Goal: Task Accomplishment & Management: Manage account settings

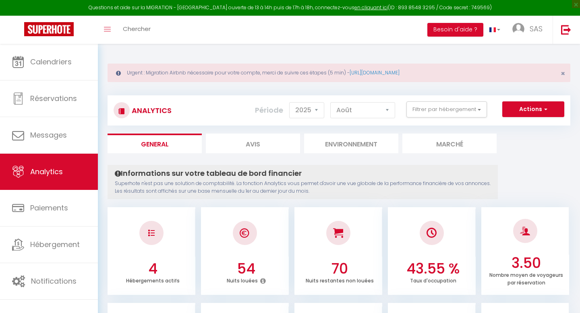
select select "2025"
select select "8"
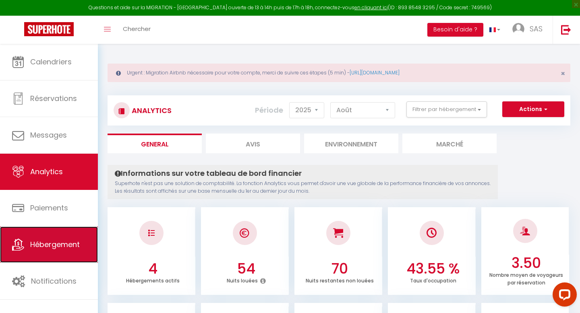
click at [44, 240] on span "Hébergement" at bounding box center [55, 245] width 50 height 10
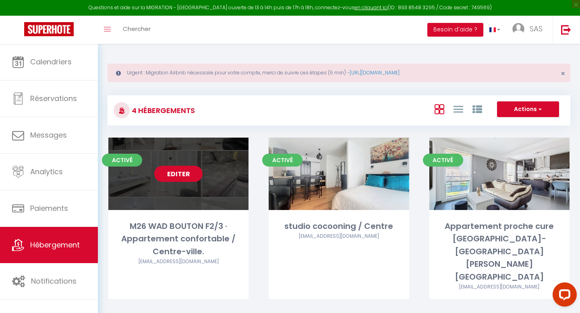
click at [189, 173] on link "Editer" at bounding box center [178, 174] width 48 height 16
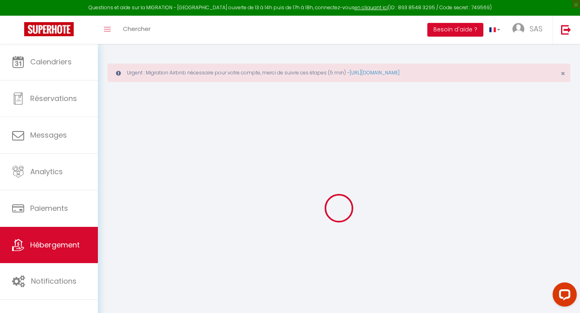
select select "+ 15 %"
select select "+ 18 %"
select select
checkbox input "false"
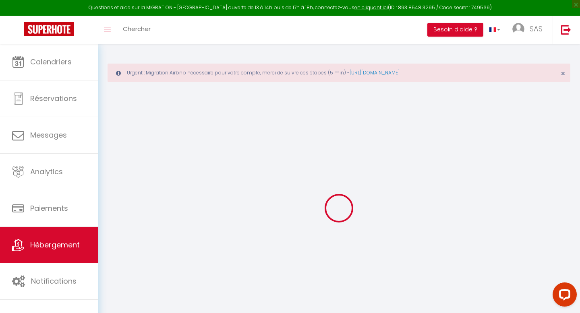
checkbox input "false"
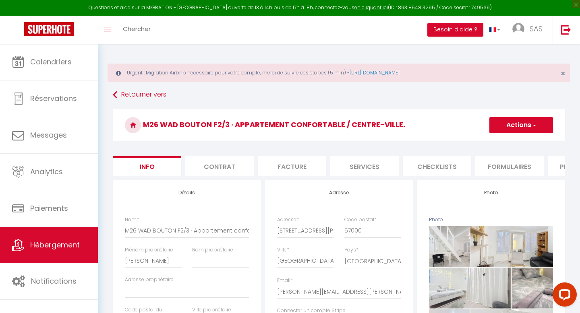
select select
checkbox input "false"
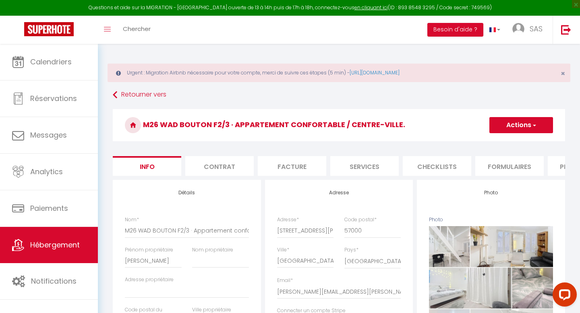
checkbox input "false"
select select "7369-873572364359417110"
click at [215, 162] on li "Contrat" at bounding box center [219, 166] width 68 height 20
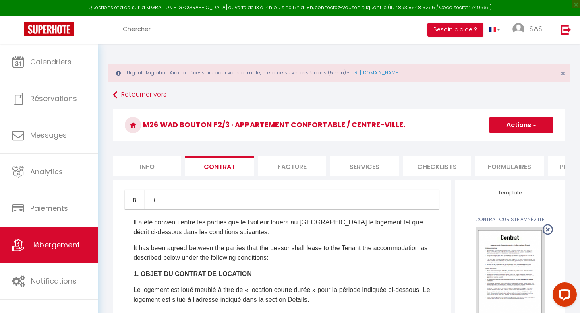
click at [290, 172] on li "Facture" at bounding box center [292, 166] width 68 height 20
select select
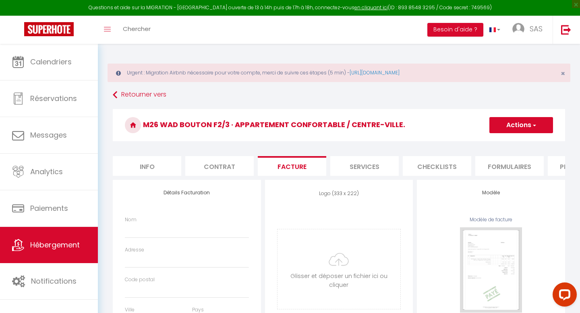
click at [374, 166] on li "Services" at bounding box center [364, 166] width 68 height 20
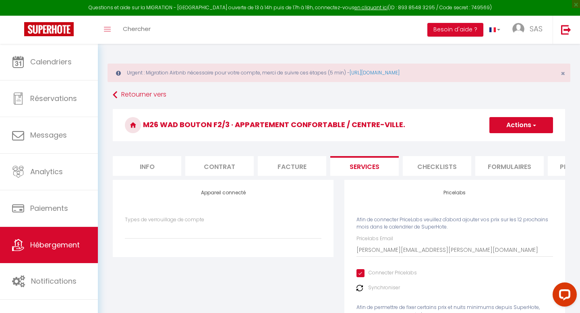
select select
click at [454, 168] on li "Checklists" at bounding box center [437, 166] width 68 height 20
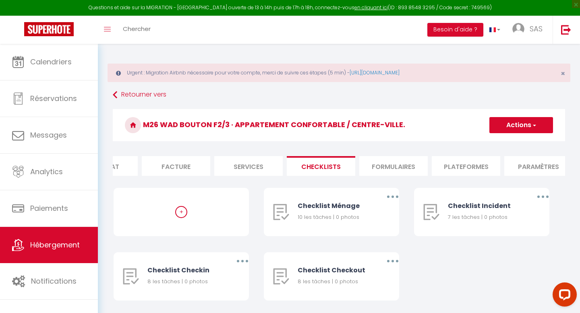
scroll to position [0, 170]
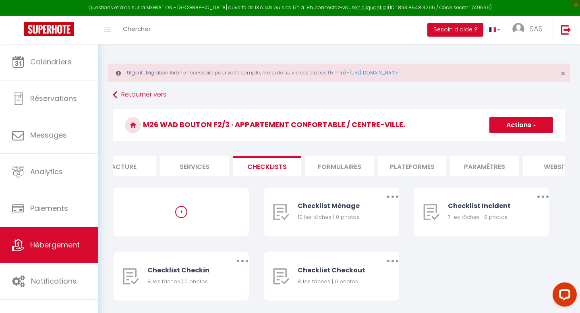
click at [410, 166] on li "Plateformes" at bounding box center [412, 166] width 68 height 20
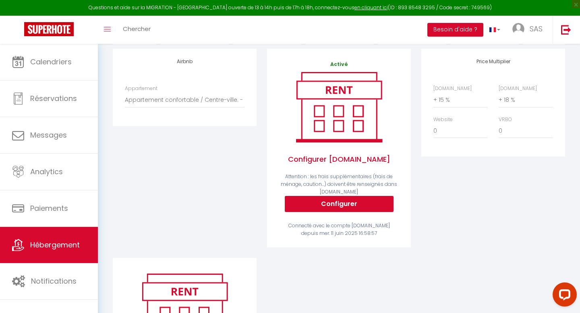
scroll to position [13, 0]
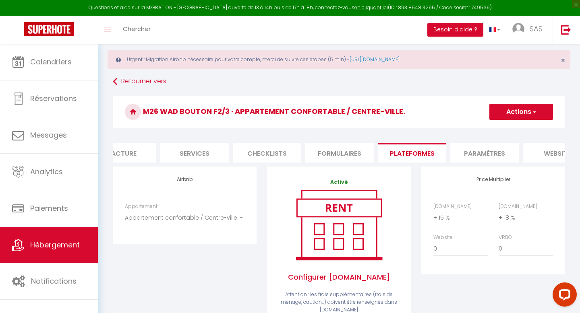
click at [529, 110] on button "Actions" at bounding box center [522, 112] width 64 height 16
click at [447, 108] on h3 "M26 WAD BOUTON F2/3 · Appartement confortable / Centre-ville." at bounding box center [339, 112] width 452 height 32
click at [197, 220] on select "Appartement confortable / Centre-ville. - fm8a2003@yahoo.fr Home sweet home Céc…" at bounding box center [185, 217] width 120 height 15
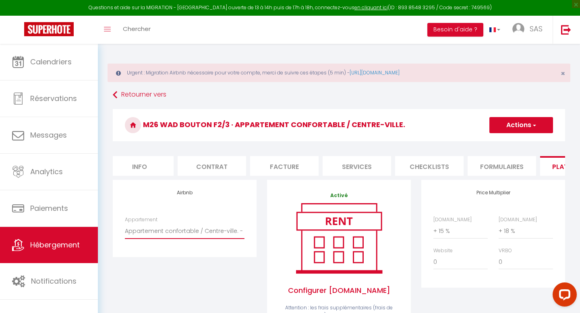
scroll to position [0, 0]
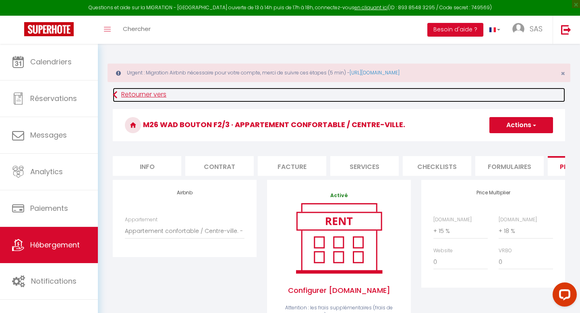
click at [125, 94] on link "Retourner vers" at bounding box center [339, 95] width 452 height 15
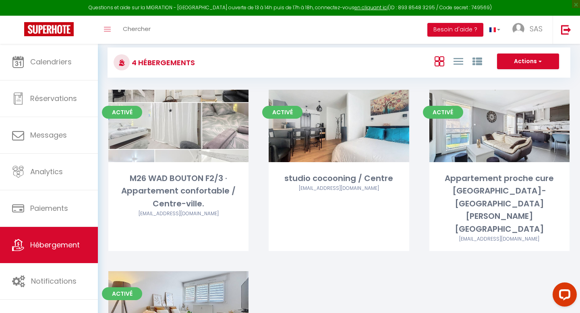
scroll to position [58, 0]
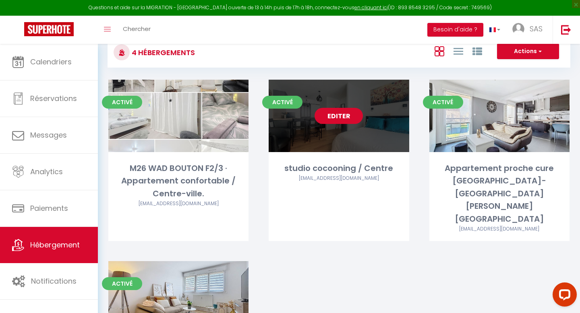
click at [347, 116] on link "Editer" at bounding box center [339, 116] width 48 height 16
select select "3"
select select "2"
select select "1"
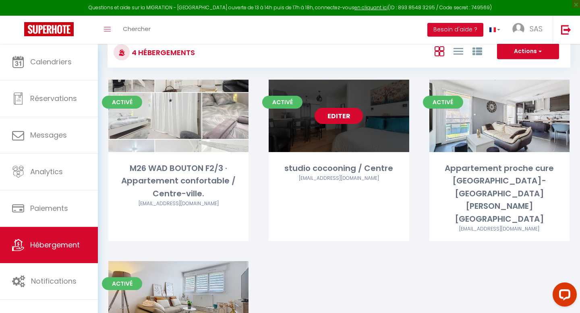
select select "28"
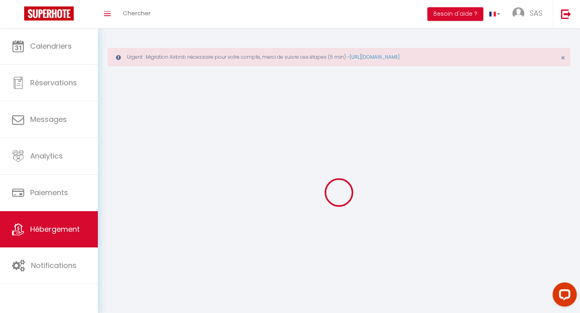
select select
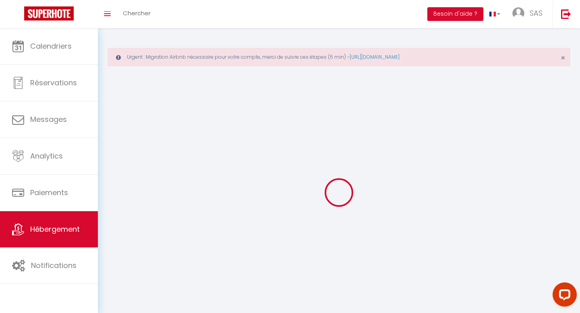
select select
checkbox input "false"
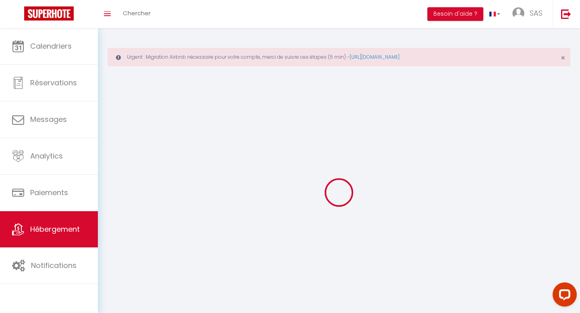
select select
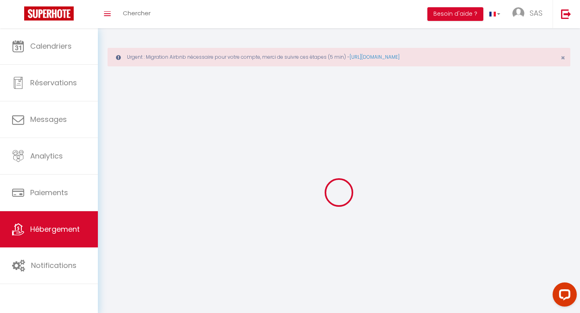
select select
checkbox input "false"
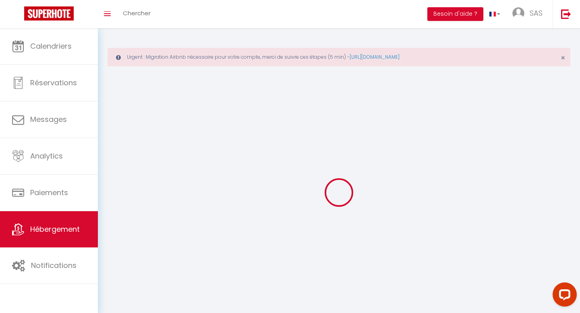
checkbox input "false"
select select
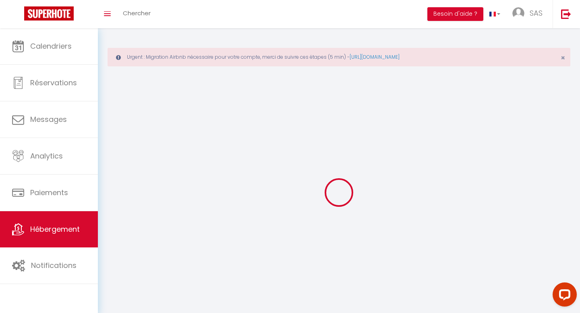
select select
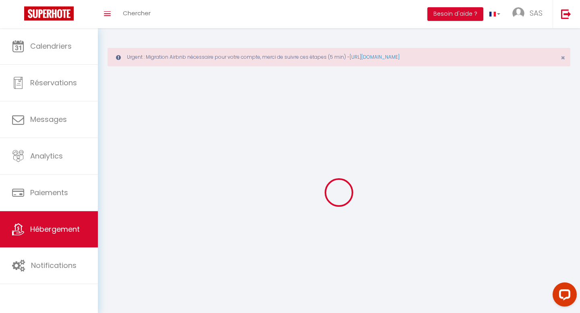
checkbox input "false"
select select
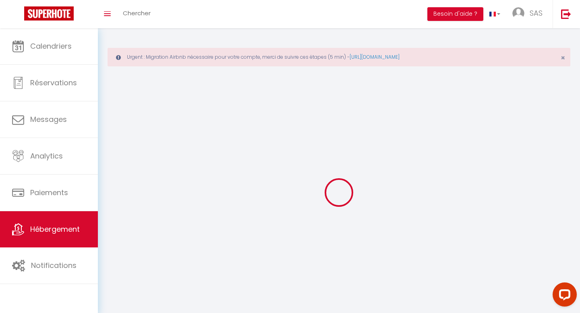
select select
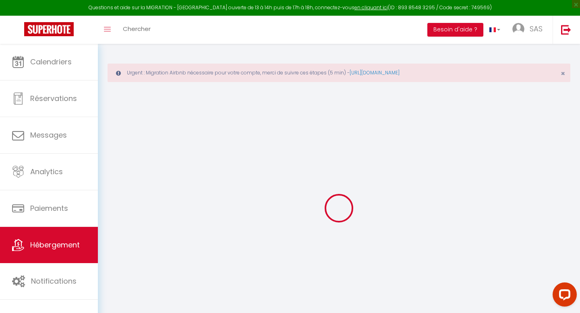
select select
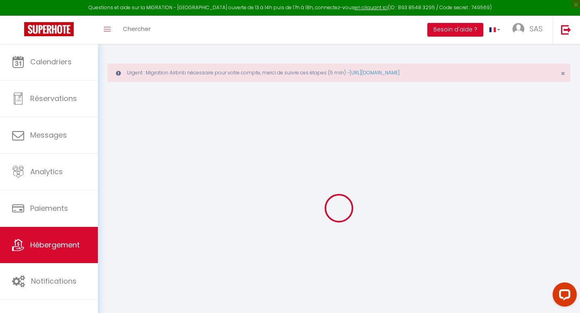
select select
checkbox input "false"
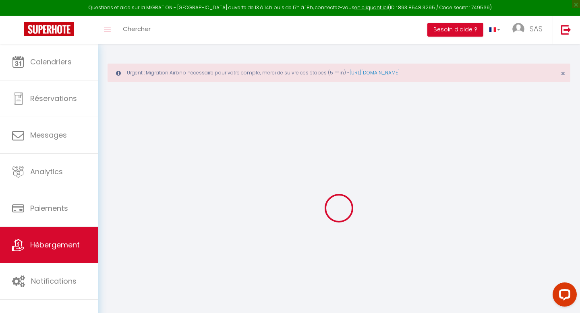
select select
type input "studio cocooning / Centre"
type input "Alexandre"
select select "2"
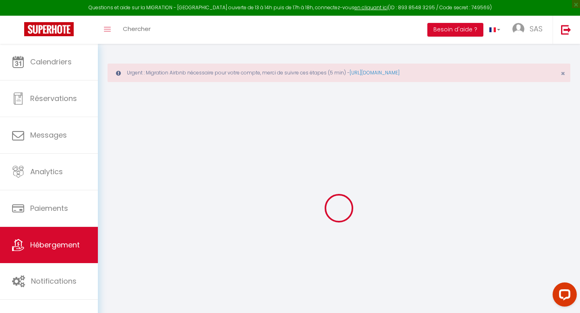
type input "59"
type input "35"
select select
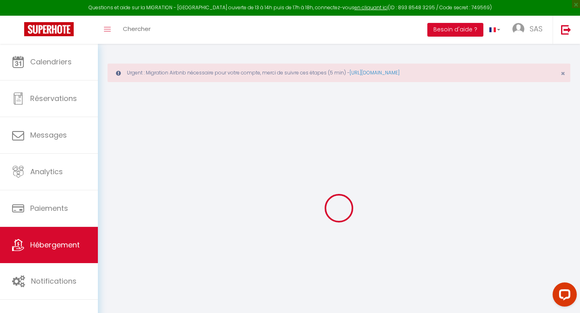
select select
type input "7 rue des allemands"
type input "57000"
type input "METZ"
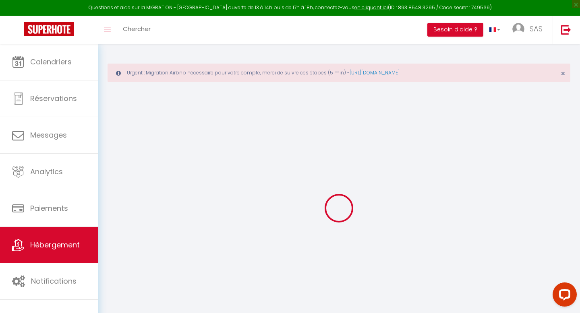
type input "[PERSON_NAME][EMAIL_ADDRESS][PERSON_NAME][DOMAIN_NAME]"
select select
checkbox input "false"
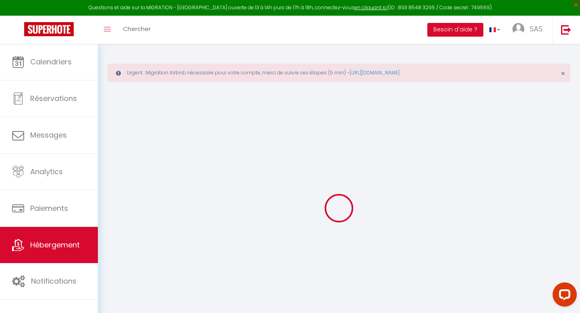
checkbox input "false"
type input "0"
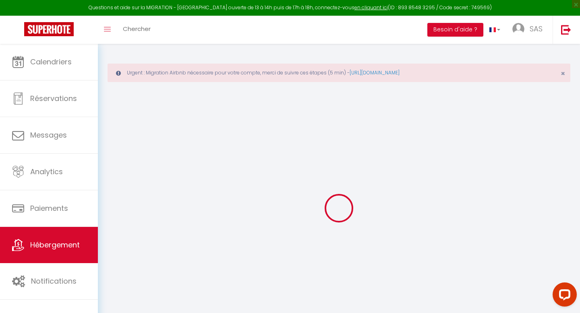
select select
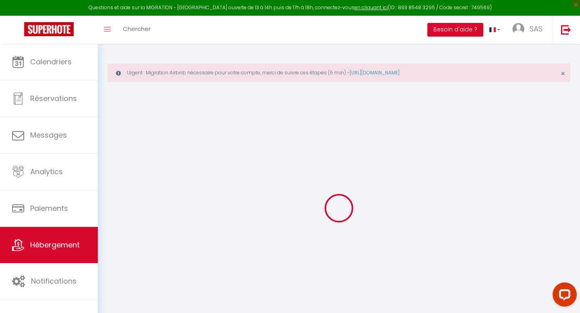
select select
checkbox input "false"
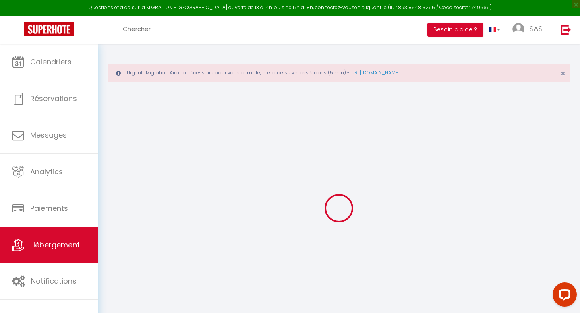
select select
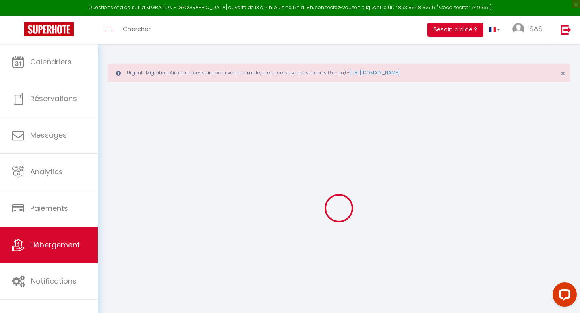
select select
checkbox input "false"
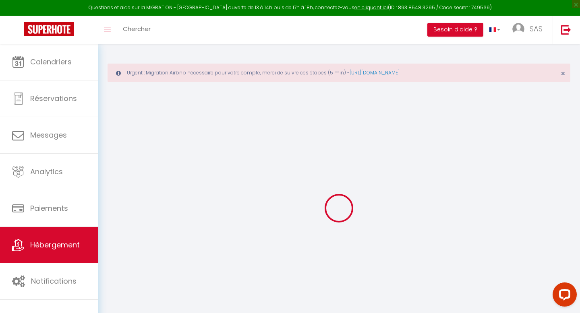
select select
checkbox input "false"
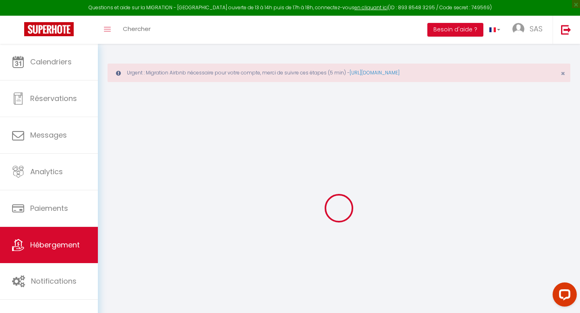
select select
checkbox input "false"
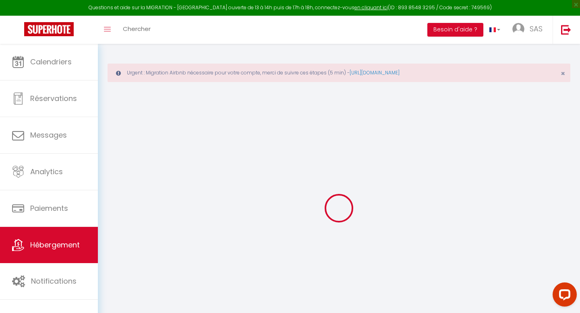
select select "+ 15 %"
select select "+ 19 %"
select select
checkbox input "false"
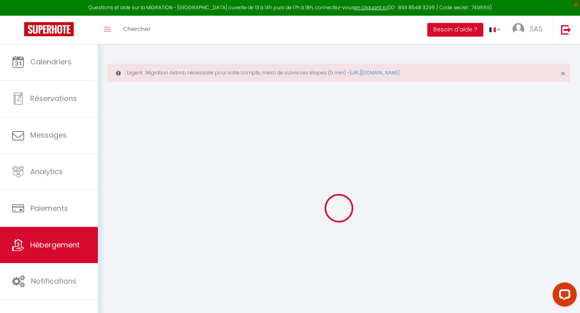
checkbox input "false"
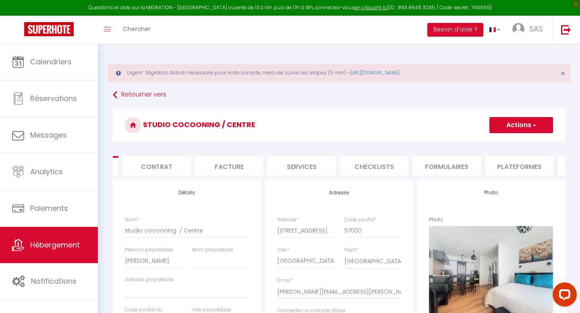
select select
checkbox input "false"
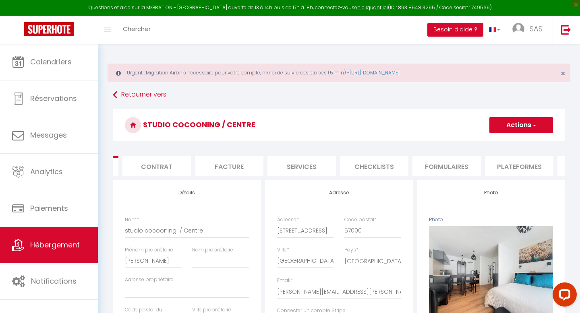
checkbox input "false"
select select "6718-1252891835171627136"
click at [498, 168] on li "Plateformes" at bounding box center [499, 166] width 68 height 20
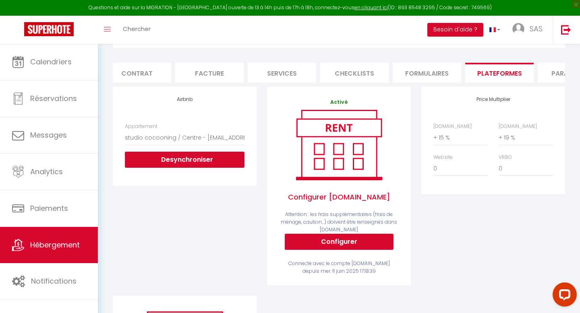
scroll to position [39, 0]
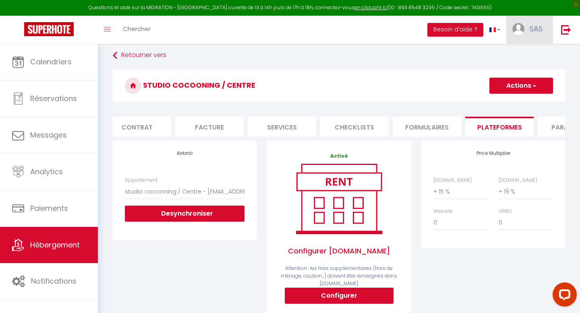
click at [536, 31] on span "SAS" at bounding box center [536, 29] width 13 height 10
click at [523, 56] on link "Paramètres" at bounding box center [521, 56] width 60 height 14
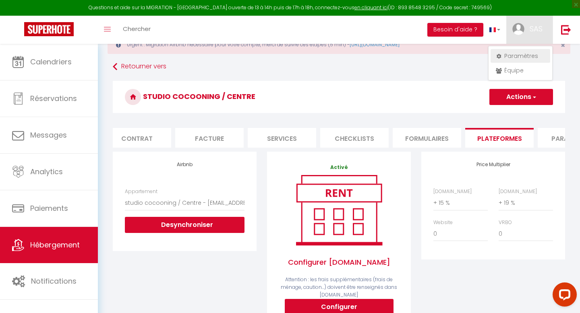
select select "28"
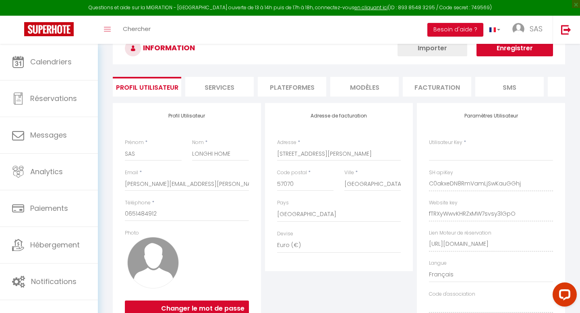
type input "C0akxeDN8RmVamLjSwKauGGhj"
type input "fTRXyWwvKHRZxMW7svsy3lGpO"
type input "[URL][DOMAIN_NAME]"
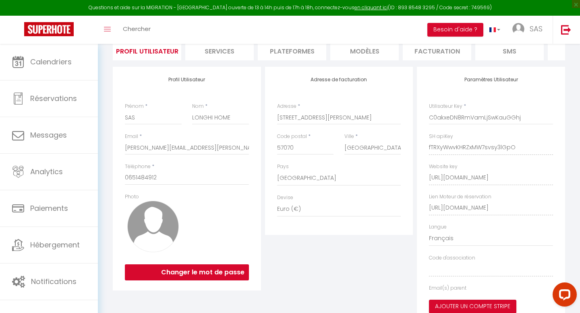
select select "fr"
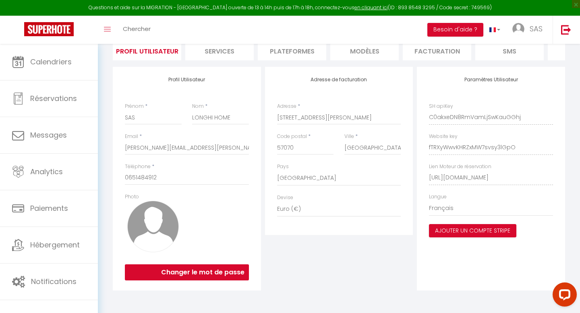
click at [296, 56] on li "Plateformes" at bounding box center [292, 51] width 68 height 20
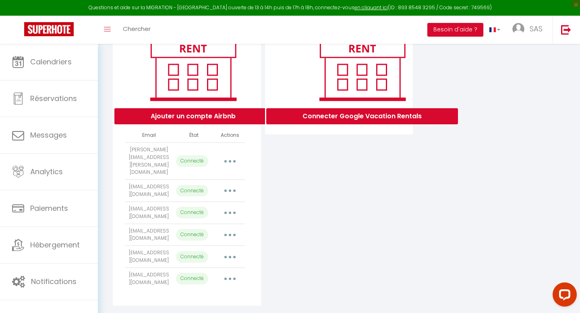
click at [230, 155] on button "button" at bounding box center [230, 161] width 23 height 13
click at [334, 180] on div "Connecter Google Vacation Rentals" at bounding box center [339, 161] width 152 height 289
click at [235, 155] on button "button" at bounding box center [230, 161] width 23 height 13
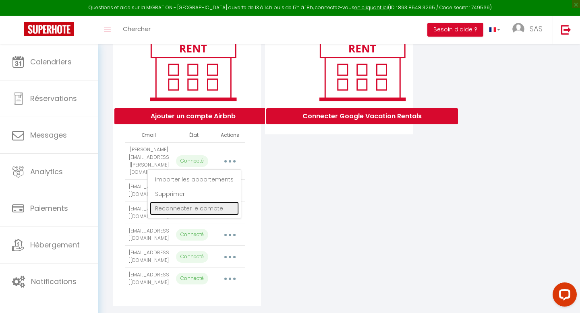
click at [192, 202] on link "Reconnecter le compte" at bounding box center [194, 209] width 89 height 14
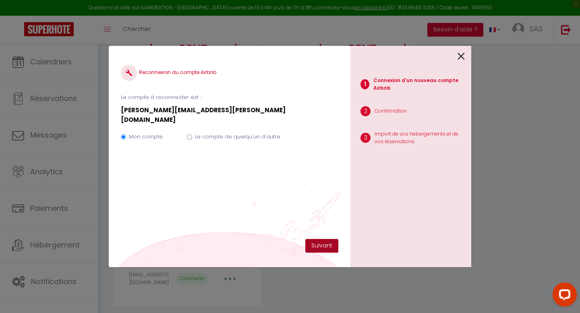
click at [320, 244] on button "Suivant" at bounding box center [321, 246] width 33 height 14
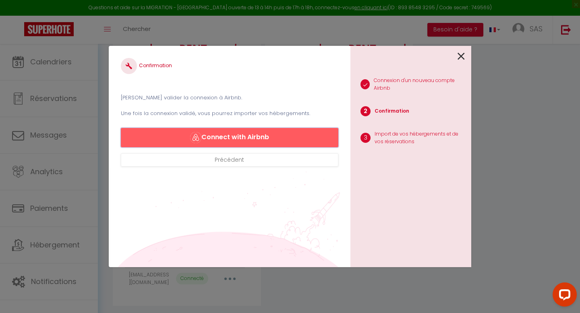
click at [280, 134] on button "Connect with Airbnb" at bounding box center [230, 137] width 218 height 19
click at [459, 55] on icon at bounding box center [461, 56] width 7 height 12
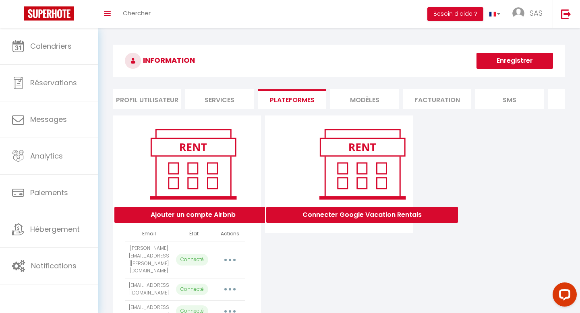
select select "70708"
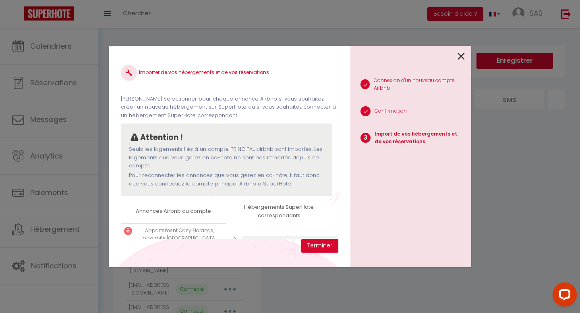
scroll to position [31, 0]
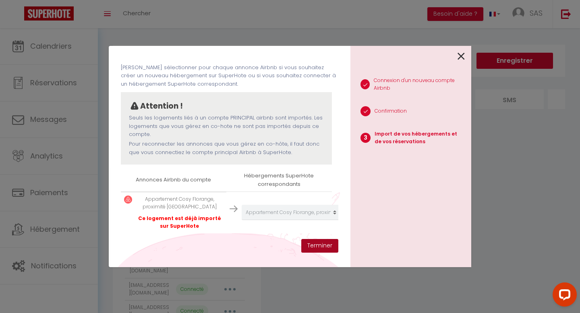
click at [323, 248] on button "Terminer" at bounding box center [319, 246] width 37 height 14
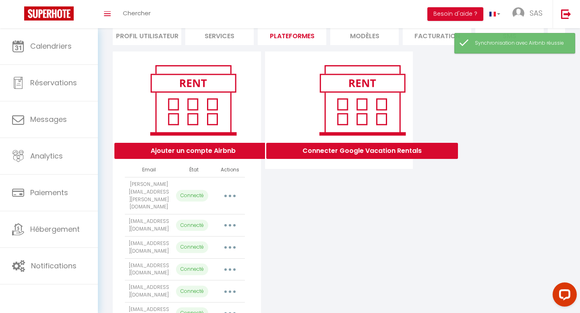
scroll to position [64, 0]
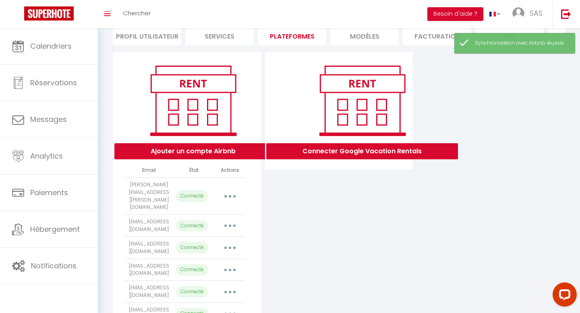
click at [230, 225] on icon "button" at bounding box center [230, 226] width 2 height 2
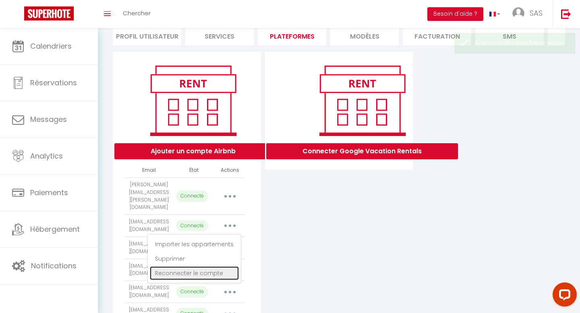
click at [189, 267] on link "Reconnecter le compte" at bounding box center [194, 274] width 89 height 14
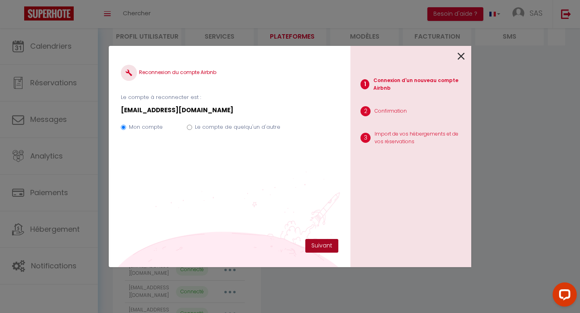
click at [329, 249] on button "Suivant" at bounding box center [321, 246] width 33 height 14
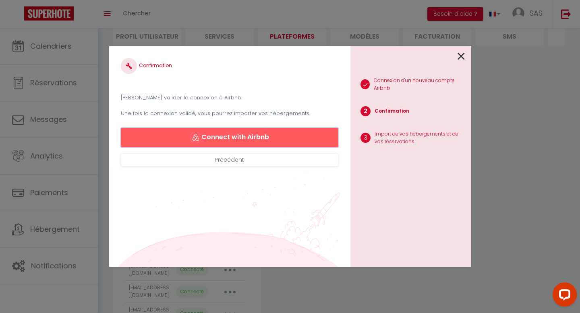
click at [296, 144] on button "Connect with Airbnb" at bounding box center [230, 137] width 218 height 19
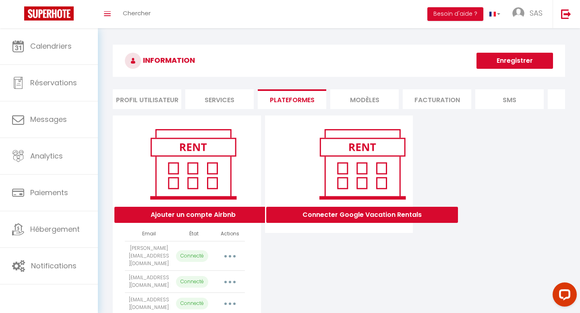
scroll to position [0, 0]
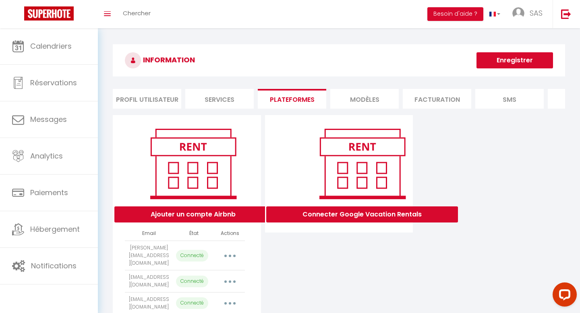
select select "70708"
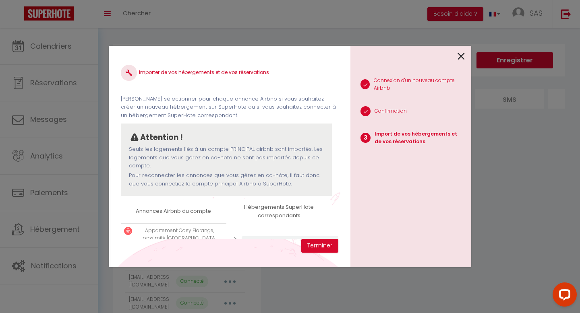
scroll to position [31, 0]
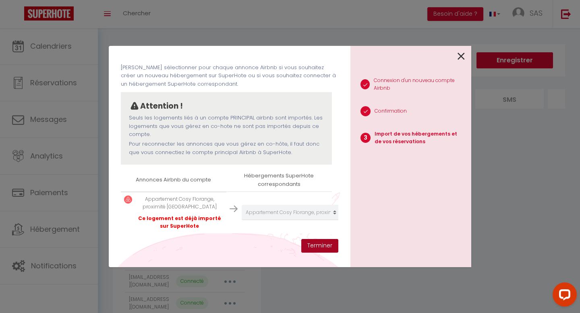
click at [325, 246] on button "Terminer" at bounding box center [319, 246] width 37 height 14
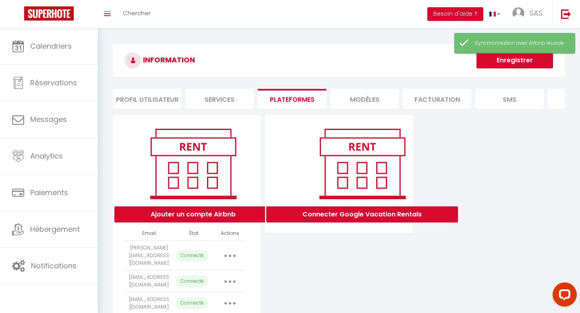
click at [229, 275] on button "button" at bounding box center [230, 281] width 23 height 13
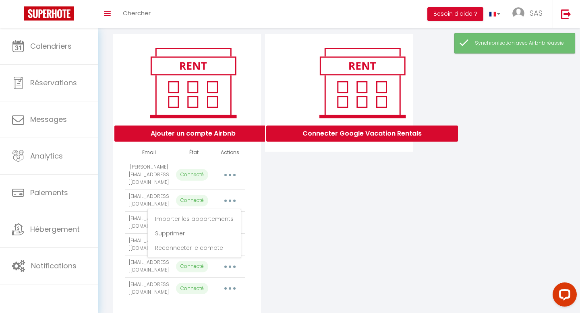
scroll to position [82, 0]
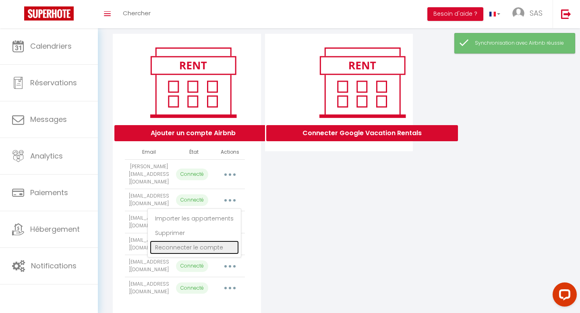
click at [203, 241] on link "Reconnecter le compte" at bounding box center [194, 248] width 89 height 14
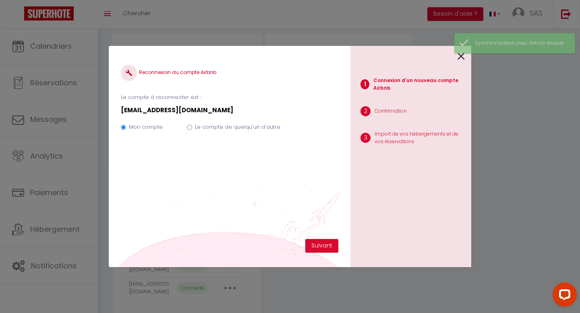
click at [221, 122] on div "Mon compte Le compte de quelqu'un d'autre" at bounding box center [230, 128] width 218 height 27
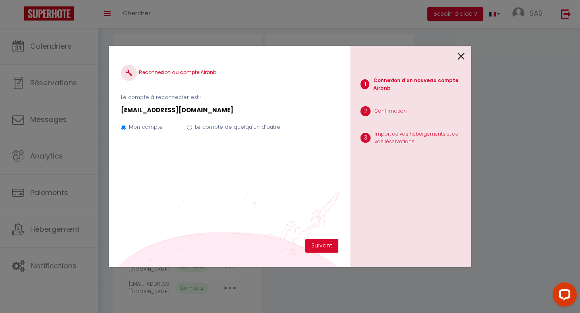
click at [220, 126] on label "Le compte de quelqu'un d'autre" at bounding box center [237, 127] width 85 height 8
click at [192, 126] on input "Le compte de quelqu'un d'autre" at bounding box center [189, 127] width 5 height 5
radio input "true"
radio input "false"
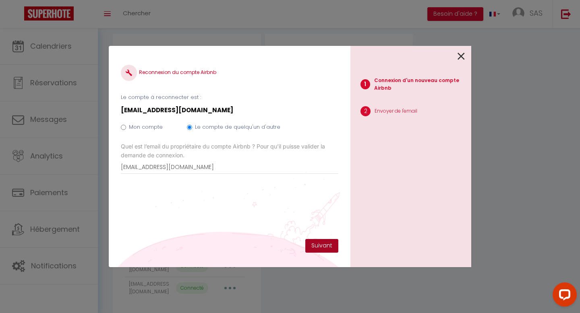
click at [317, 244] on button "Suivant" at bounding box center [321, 246] width 33 height 14
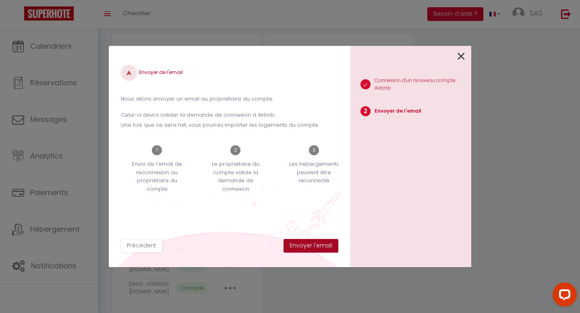
click at [317, 244] on button "Envoyer l'email" at bounding box center [311, 246] width 55 height 14
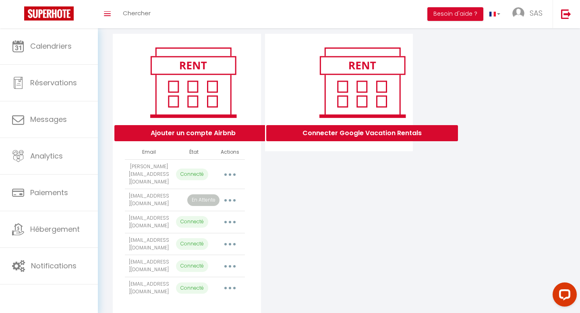
click at [230, 221] on icon "button" at bounding box center [230, 222] width 2 height 2
click at [203, 264] on link "Reconnecter le compte" at bounding box center [194, 270] width 89 height 14
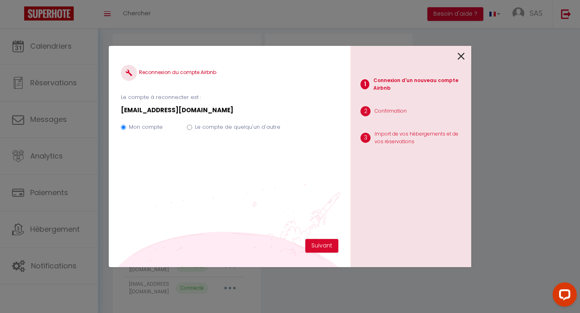
click at [187, 129] on input "Le compte de quelqu'un d'autre" at bounding box center [189, 127] width 5 height 5
radio input "true"
radio input "false"
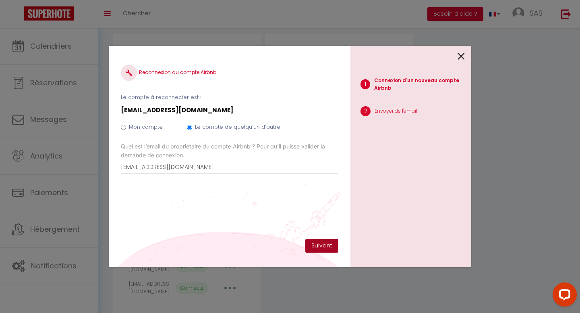
click at [333, 243] on button "Suivant" at bounding box center [321, 246] width 33 height 14
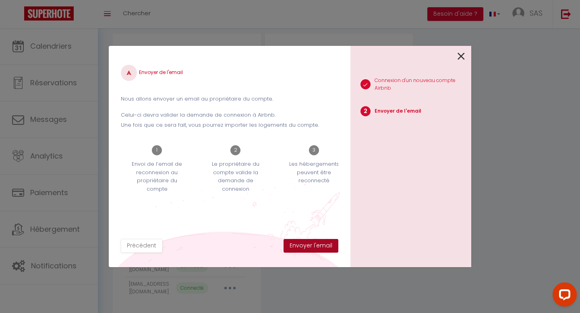
click at [333, 243] on button "Envoyer l'email" at bounding box center [311, 246] width 55 height 14
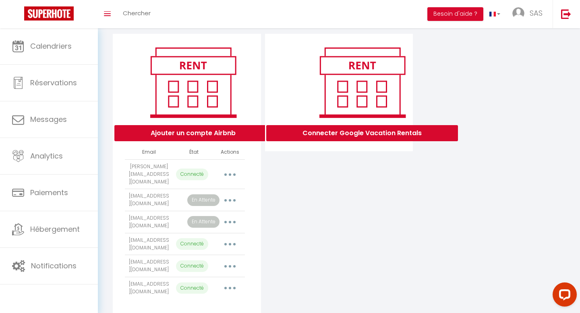
click at [233, 260] on button "button" at bounding box center [230, 266] width 23 height 13
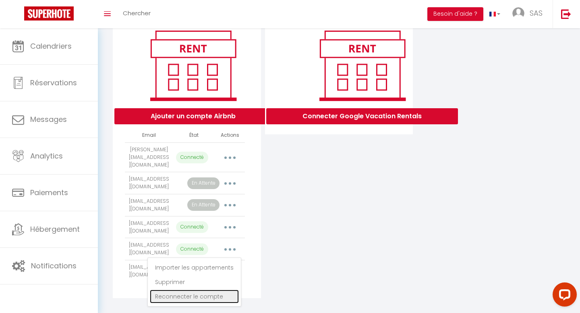
click at [209, 290] on link "Reconnecter le compte" at bounding box center [194, 297] width 89 height 14
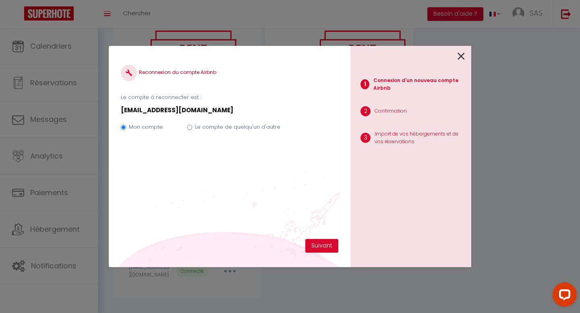
click at [251, 128] on label "Le compte de quelqu'un d'autre" at bounding box center [237, 127] width 85 height 8
click at [192, 128] on input "Le compte de quelqu'un d'autre" at bounding box center [189, 127] width 5 height 5
radio input "true"
radio input "false"
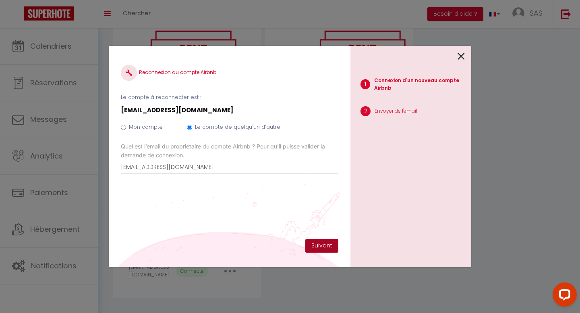
click at [319, 245] on button "Suivant" at bounding box center [321, 246] width 33 height 14
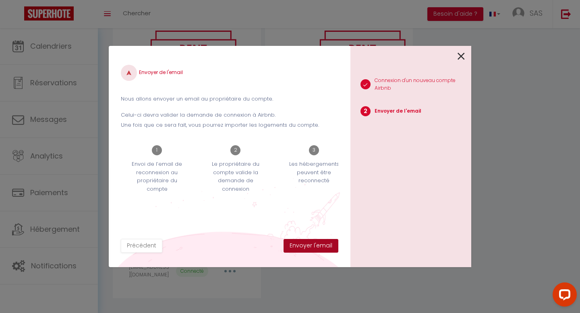
click at [319, 245] on button "Envoyer l'email" at bounding box center [311, 246] width 55 height 14
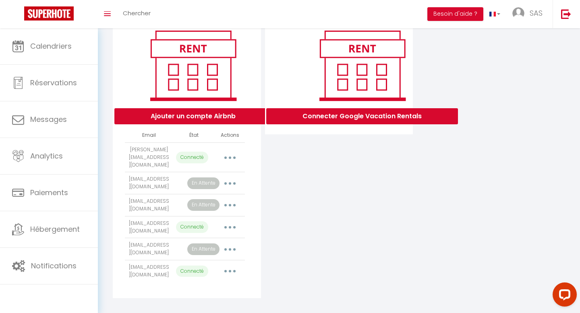
click at [229, 270] on icon "button" at bounding box center [230, 271] width 2 height 2
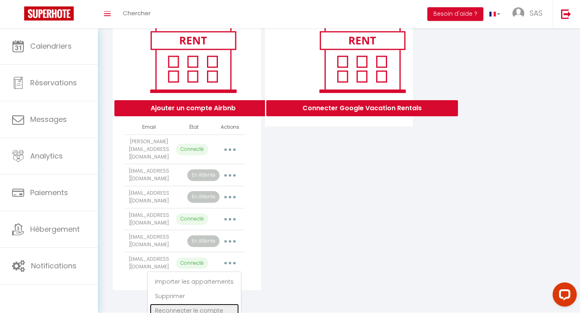
click at [208, 305] on link "Reconnecter le compte" at bounding box center [194, 311] width 89 height 14
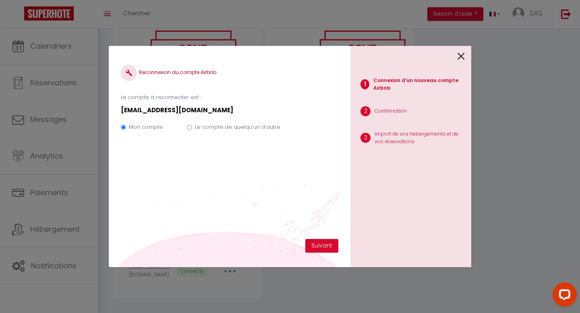
click at [201, 124] on label "Le compte de quelqu'un d'autre" at bounding box center [237, 127] width 85 height 8
click at [192, 125] on input "Le compte de quelqu'un d'autre" at bounding box center [189, 127] width 5 height 5
radio input "true"
radio input "false"
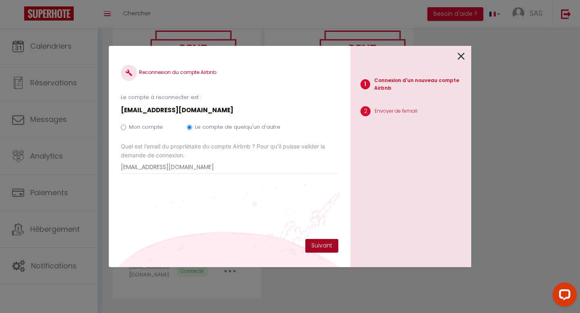
click at [334, 251] on button "Suivant" at bounding box center [321, 246] width 33 height 14
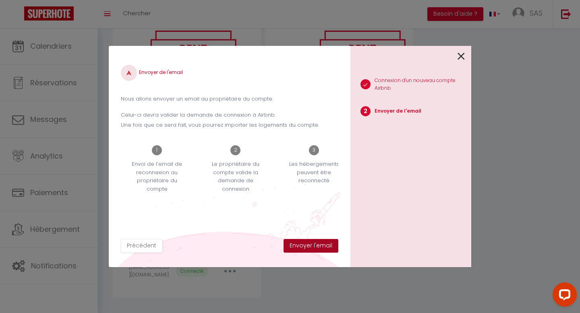
click at [334, 251] on button "Envoyer l'email" at bounding box center [311, 246] width 55 height 14
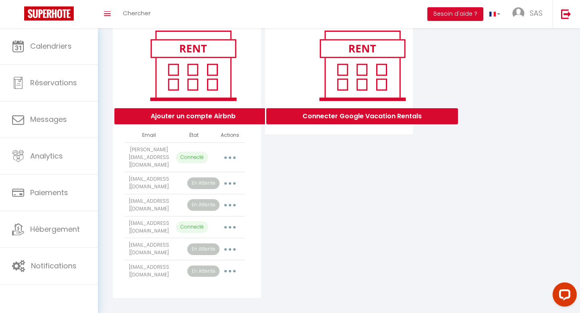
click at [232, 266] on button "button" at bounding box center [230, 271] width 23 height 13
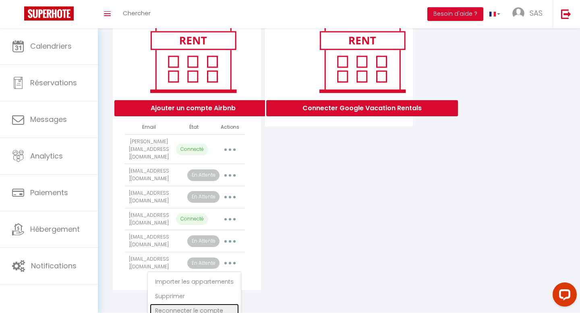
click at [206, 305] on link "Reconnecter le compte" at bounding box center [194, 311] width 89 height 14
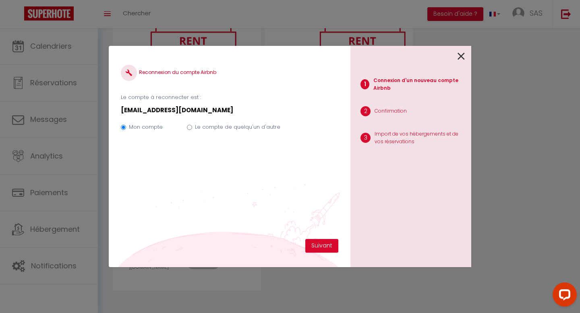
scroll to position [99, 0]
click at [206, 129] on label "Le compte de quelqu'un d'autre" at bounding box center [237, 127] width 85 height 8
click at [192, 129] on input "Le compte de quelqu'un d'autre" at bounding box center [189, 127] width 5 height 5
radio input "true"
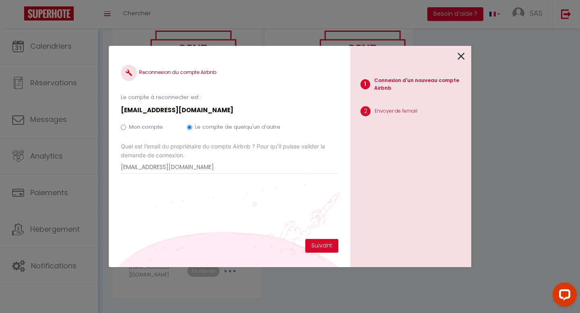
click at [466, 56] on div "1 Connexion d'un nouveau compte Airbnb 2 Envoyer de l'email" at bounding box center [411, 157] width 121 height 222
click at [456, 61] on div at bounding box center [408, 55] width 114 height 19
click at [466, 54] on div "1 Connexion d'un nouveau compte Airbnb 2 Envoyer de l'email" at bounding box center [411, 157] width 121 height 222
click at [462, 58] on icon at bounding box center [461, 56] width 7 height 12
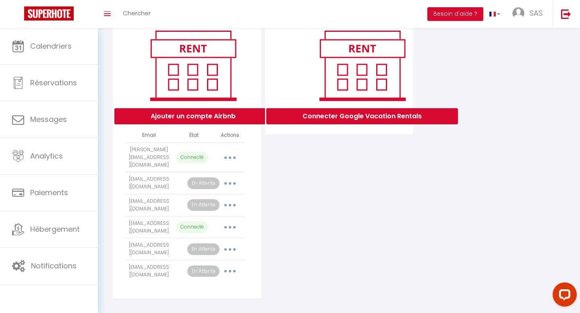
click at [235, 177] on button "button" at bounding box center [230, 183] width 23 height 13
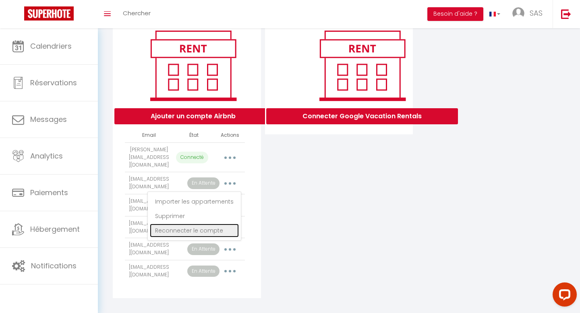
click at [206, 224] on link "Reconnecter le compte" at bounding box center [194, 231] width 89 height 14
radio input "true"
radio input "false"
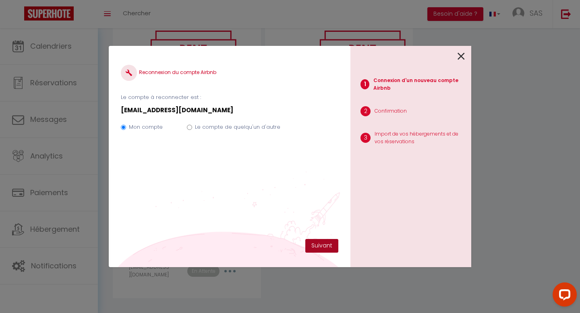
click at [319, 243] on button "Suivant" at bounding box center [321, 246] width 33 height 14
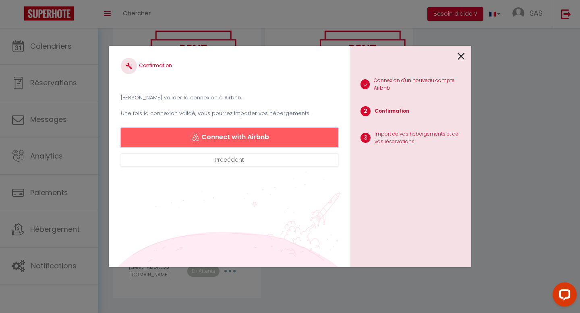
click at [259, 137] on button "Connect with Airbnb" at bounding box center [230, 137] width 218 height 19
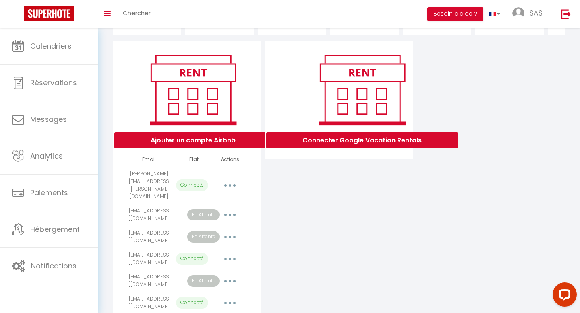
scroll to position [75, 0]
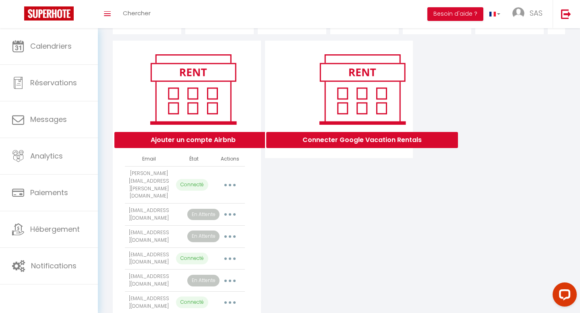
select select "70708"
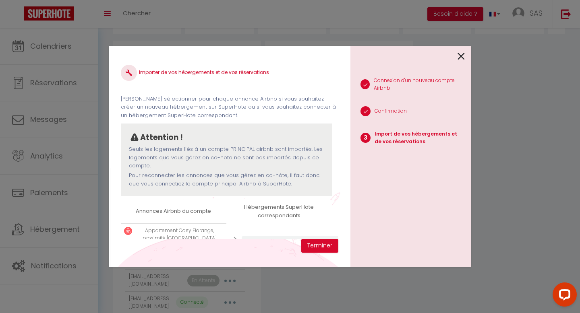
scroll to position [31, 0]
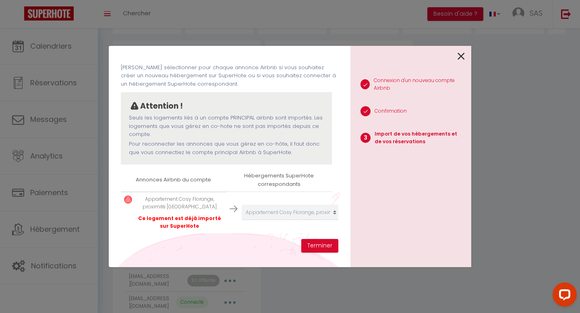
click at [461, 57] on icon at bounding box center [461, 56] width 7 height 12
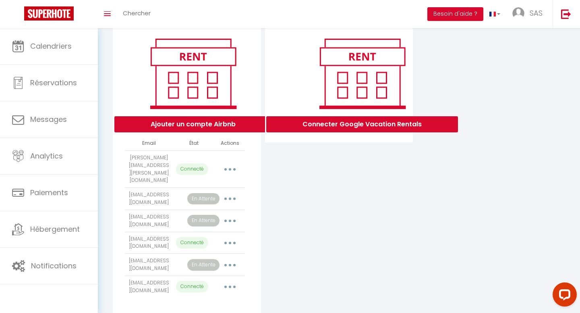
scroll to position [99, 0]
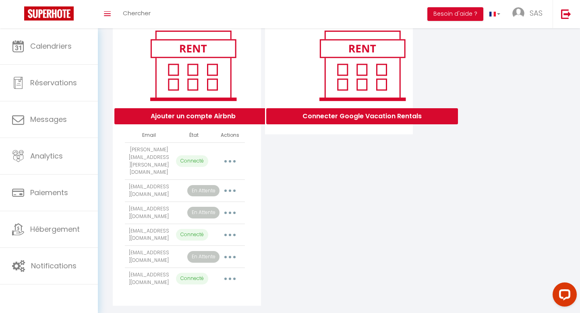
click at [227, 273] on button "button" at bounding box center [230, 279] width 23 height 13
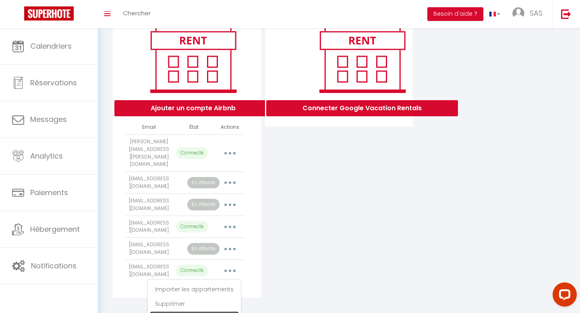
click at [212, 312] on link "Reconnecter le compte" at bounding box center [194, 319] width 89 height 14
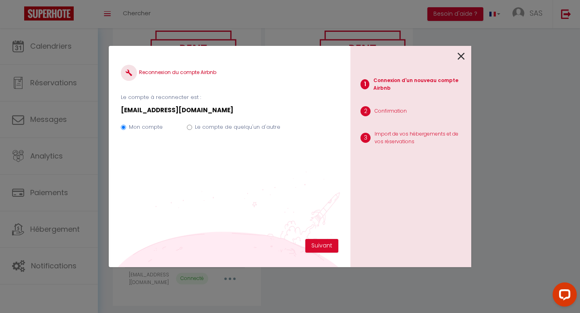
click at [228, 132] on div "Le compte de quelqu'un d'autre" at bounding box center [237, 128] width 85 height 11
click at [232, 129] on label "Le compte de quelqu'un d'autre" at bounding box center [237, 127] width 85 height 8
click at [192, 129] on input "Le compte de quelqu'un d'autre" at bounding box center [189, 127] width 5 height 5
radio input "true"
radio input "false"
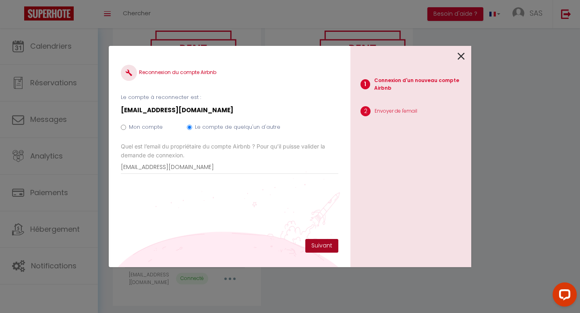
click at [322, 247] on button "Suivant" at bounding box center [321, 246] width 33 height 14
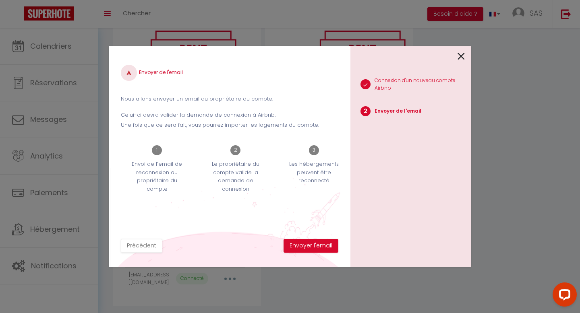
click at [461, 58] on icon at bounding box center [461, 56] width 7 height 12
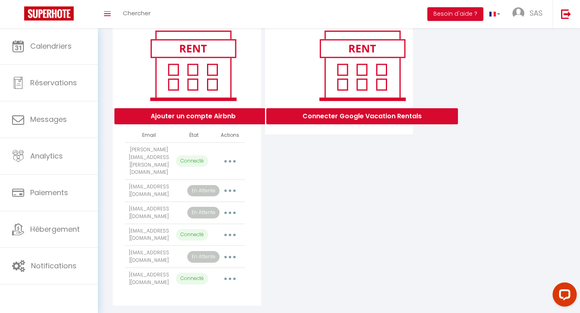
scroll to position [0, 0]
